Goal: Transaction & Acquisition: Book appointment/travel/reservation

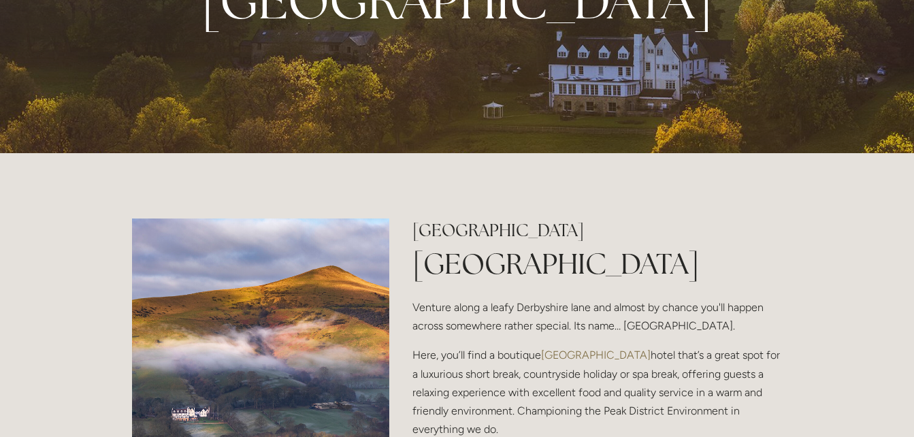
scroll to position [272, 0]
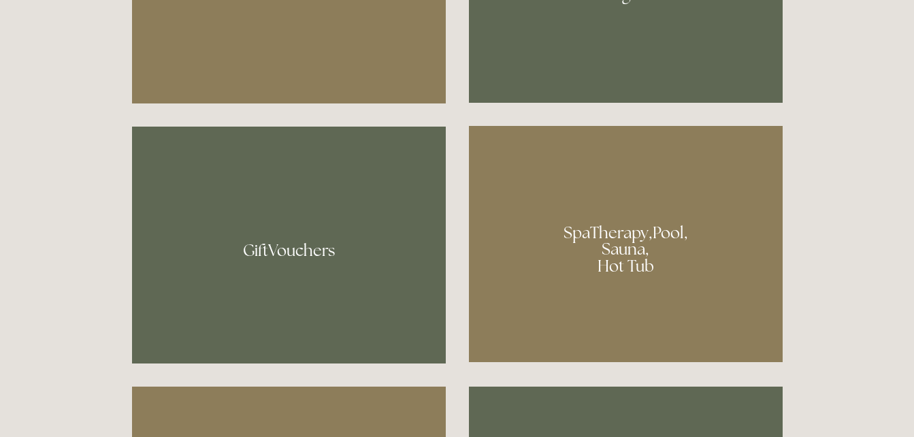
scroll to position [953, 0]
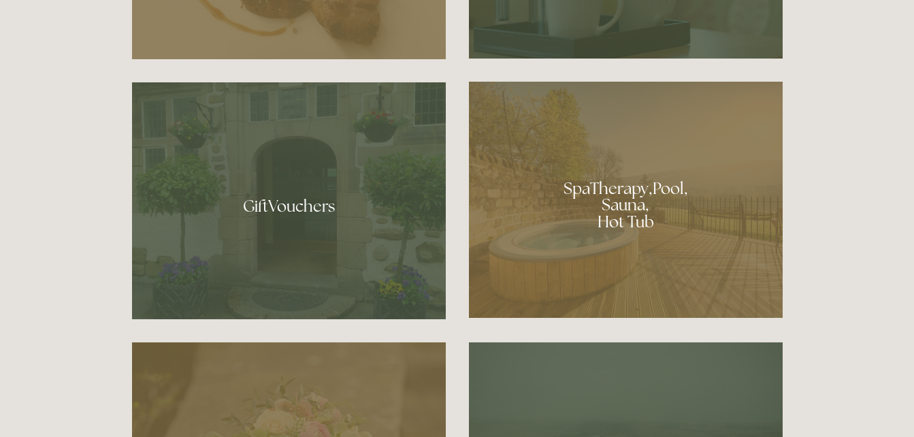
click at [601, 211] on div at bounding box center [626, 200] width 314 height 236
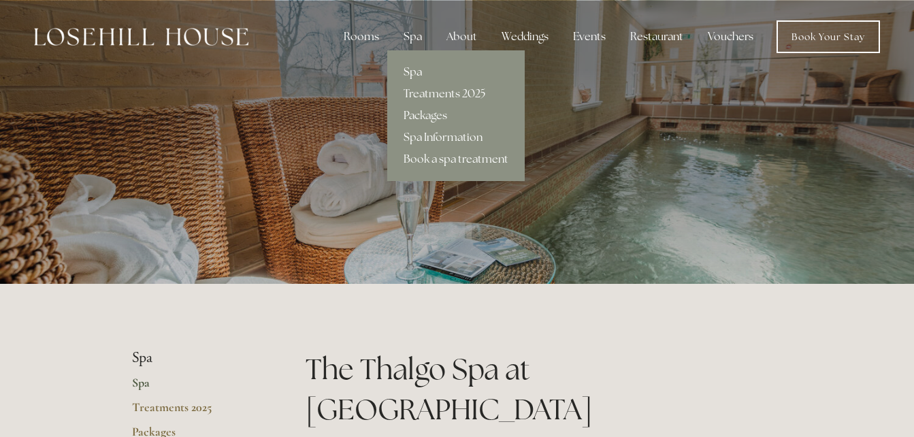
click at [415, 39] on div "Spa" at bounding box center [413, 36] width 40 height 27
click at [421, 113] on link "Packages" at bounding box center [456, 116] width 138 height 22
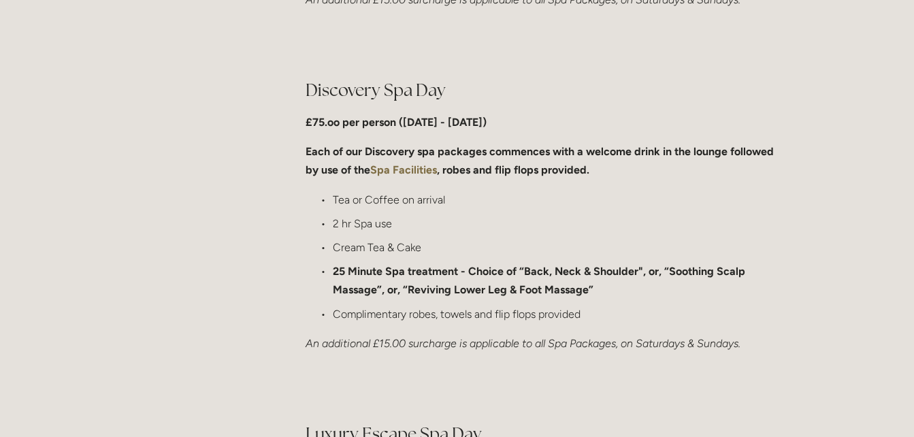
scroll to position [1021, 0]
